Goal: Task Accomplishment & Management: Complete application form

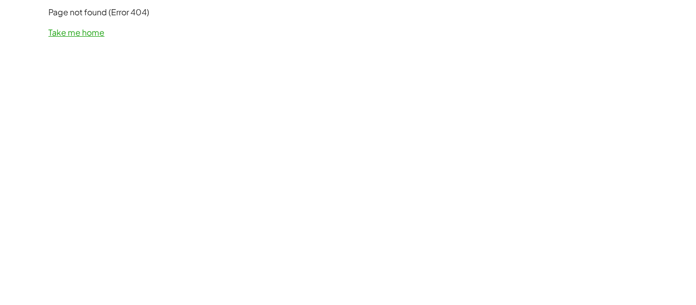
click at [65, 30] on link "Take me home" at bounding box center [76, 32] width 56 height 11
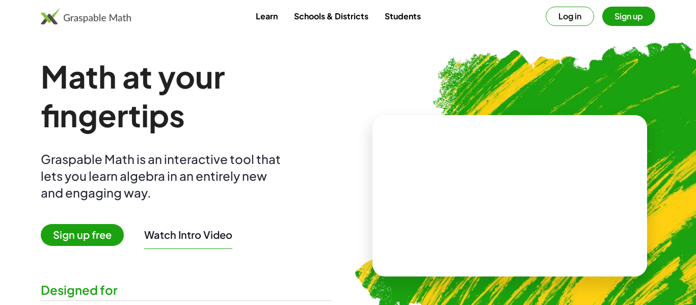
click at [557, 23] on button "Log in" at bounding box center [569, 16] width 48 height 19
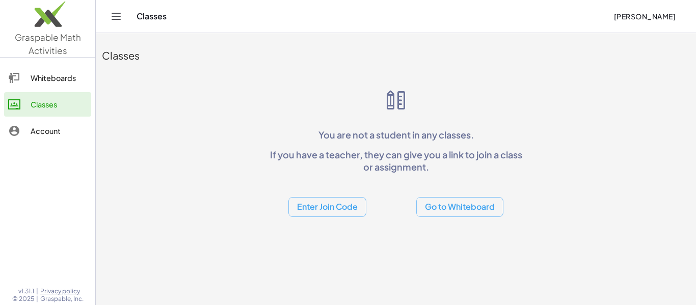
click at [333, 213] on button "Enter Join Code" at bounding box center [327, 207] width 78 height 20
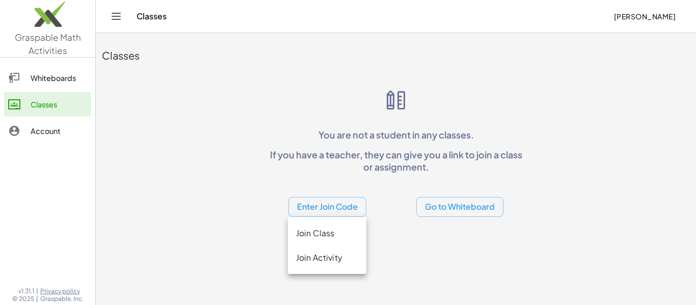
click at [344, 239] on div "Join Class" at bounding box center [327, 233] width 62 height 12
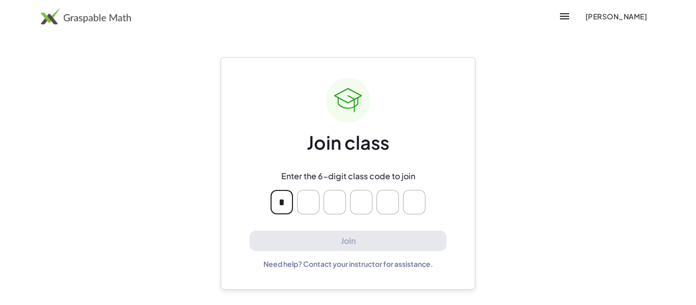
type input "*"
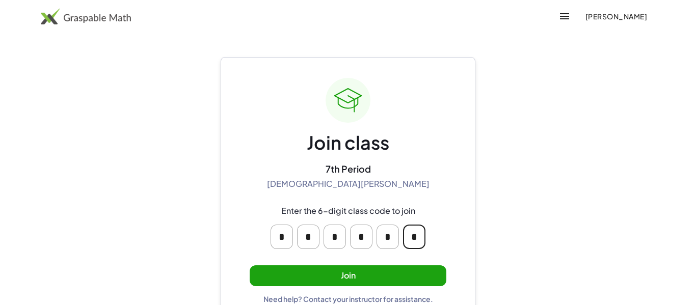
type input "*"
click at [359, 285] on button "Join" at bounding box center [348, 275] width 197 height 21
